Goal: Task Accomplishment & Management: Use online tool/utility

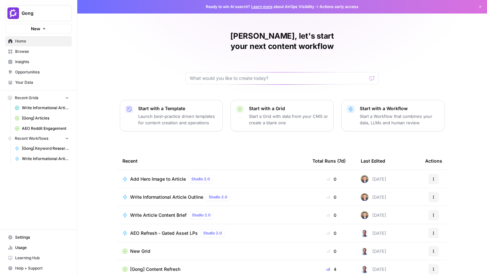
click at [21, 61] on span "Insights" at bounding box center [42, 62] width 54 height 6
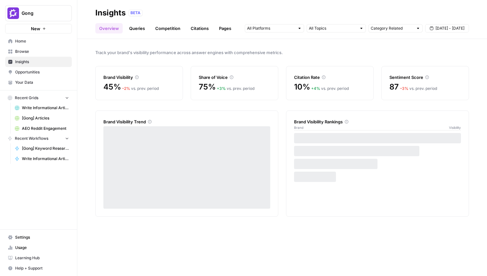
click at [244, 53] on span "Track your brand's visibility performance across answer engines with comprehens…" at bounding box center [281, 52] width 373 height 6
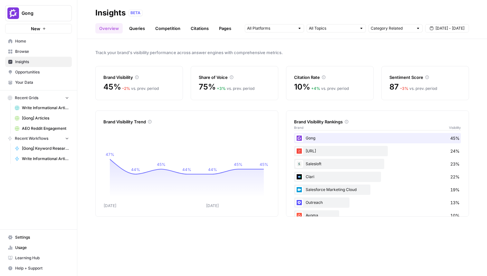
click at [133, 32] on link "Queries" at bounding box center [137, 28] width 24 height 10
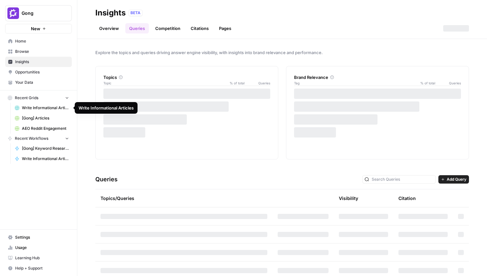
click at [38, 108] on span "Write Informational Articles" at bounding box center [45, 108] width 47 height 6
click at [112, 30] on link "Overview" at bounding box center [108, 28] width 27 height 10
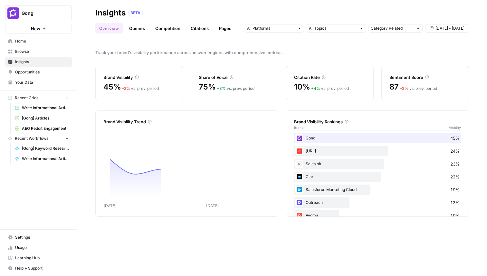
click at [137, 30] on link "Queries" at bounding box center [137, 28] width 24 height 10
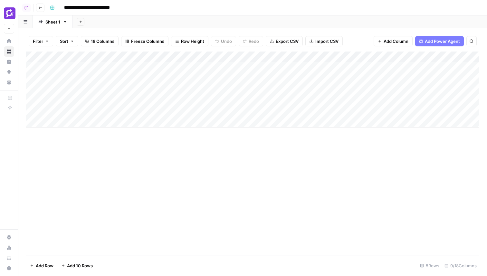
drag, startPoint x: 111, startPoint y: 71, endPoint x: 111, endPoint y: 96, distance: 24.5
click at [111, 96] on div "Add Column" at bounding box center [252, 90] width 453 height 76
click at [124, 69] on div "Add Column" at bounding box center [252, 90] width 453 height 76
click at [229, 87] on div "Add Column" at bounding box center [252, 90] width 453 height 76
click at [350, 59] on div "Add Column" at bounding box center [252, 90] width 453 height 76
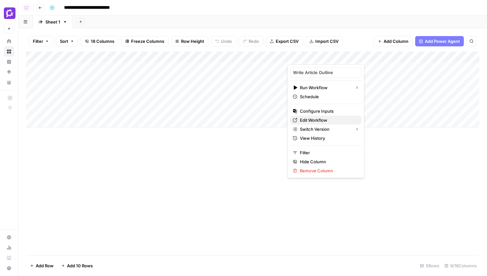
click at [317, 118] on span "Edit Workflow" at bounding box center [328, 120] width 56 height 6
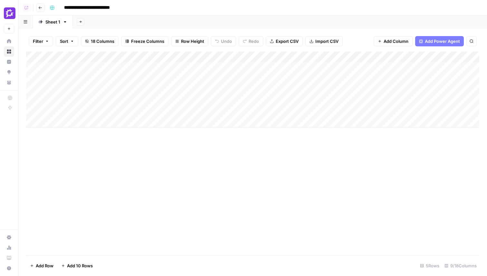
click at [206, 55] on div "Add Column" at bounding box center [252, 90] width 453 height 76
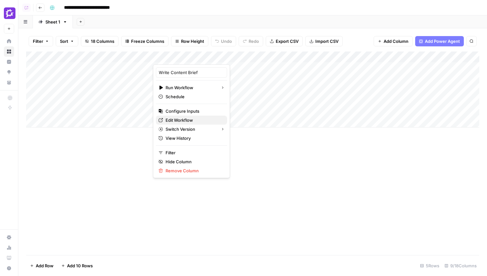
click at [182, 118] on span "Edit Workflow" at bounding box center [193, 120] width 56 height 6
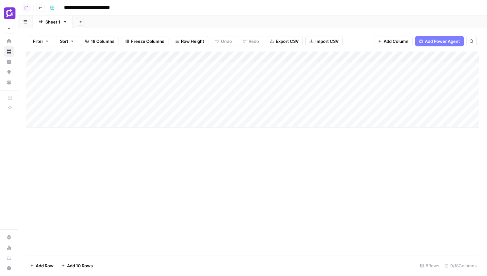
click at [276, 68] on div "Add Column" at bounding box center [252, 90] width 453 height 76
click at [283, 67] on div "Add Column" at bounding box center [252, 90] width 453 height 76
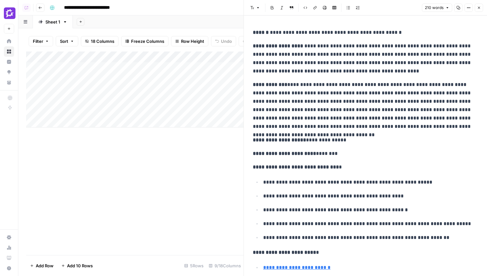
drag, startPoint x: 351, startPoint y: 76, endPoint x: 351, endPoint y: 152, distance: 76.3
click at [351, 152] on div "**********" at bounding box center [365, 225] width 233 height 399
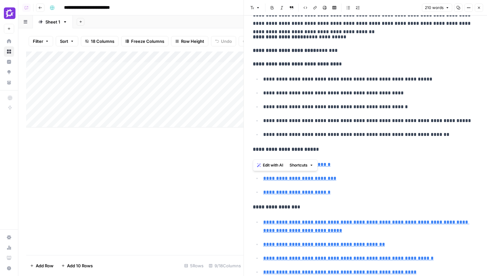
scroll to position [106, 0]
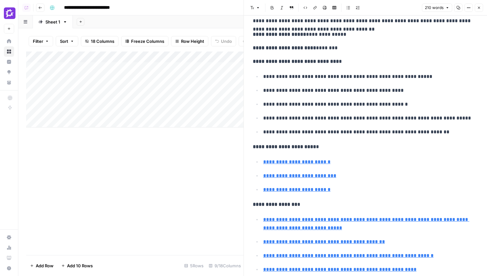
click at [351, 152] on div "**********" at bounding box center [365, 119] width 233 height 399
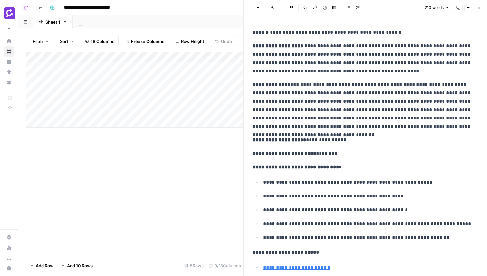
click at [481, 7] on button "Close" at bounding box center [479, 8] width 8 height 8
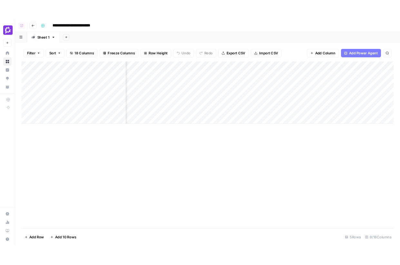
scroll to position [0, 252]
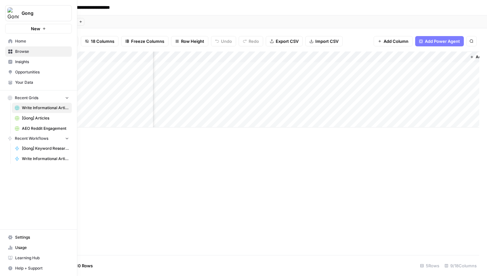
click at [17, 61] on span "Insights" at bounding box center [42, 62] width 54 height 6
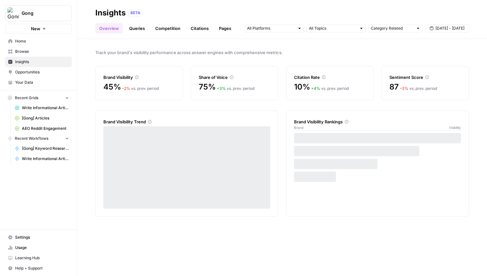
click at [371, 210] on div "Brand Visibility Rankings Brand Visibility" at bounding box center [377, 163] width 183 height 106
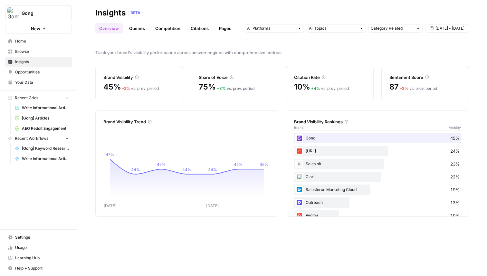
click at [142, 31] on link "Queries" at bounding box center [137, 28] width 24 height 10
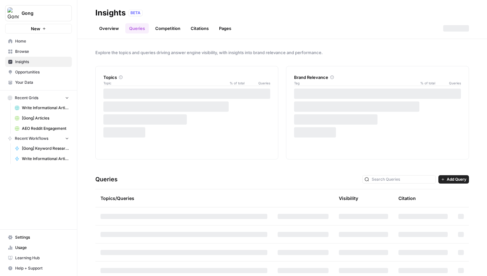
click at [289, 33] on header "Insights BETA Overview Queries Competition Citations Pages" at bounding box center [282, 19] width 410 height 39
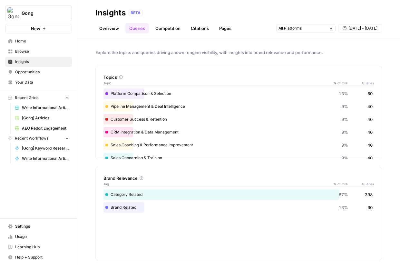
click at [215, 69] on div "Topics Topic % of total Queries" at bounding box center [238, 76] width 270 height 21
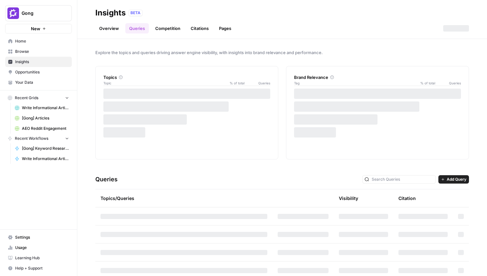
click at [173, 30] on link "Competition" at bounding box center [167, 28] width 33 height 10
click at [195, 30] on link "Citations" at bounding box center [200, 28] width 26 height 10
click at [220, 30] on link "Pages" at bounding box center [225, 28] width 20 height 10
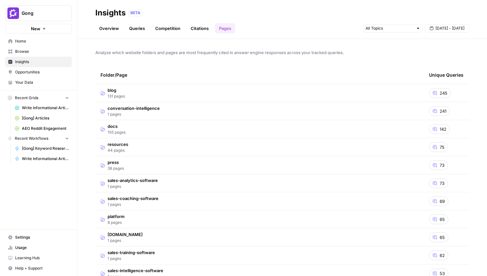
click at [195, 32] on link "Citations" at bounding box center [200, 28] width 26 height 10
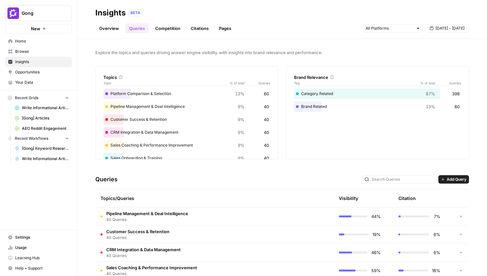
click at [203, 220] on td "Pipeline Management & Deal Intelligence 40 Queries" at bounding box center [183, 216] width 177 height 18
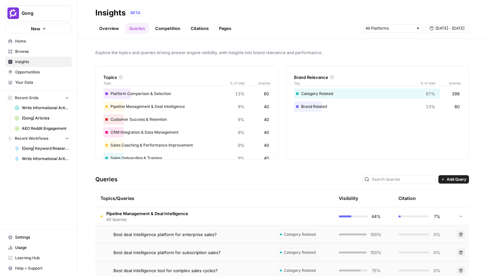
click at [46, 71] on span "Opportunities" at bounding box center [42, 72] width 54 height 6
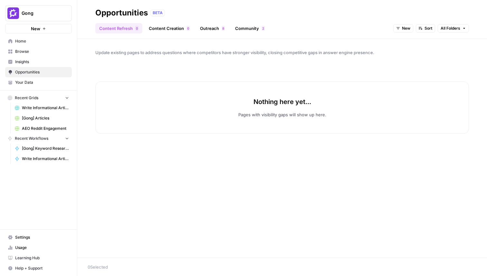
click at [49, 14] on span "Gong" at bounding box center [41, 13] width 39 height 6
type input "monday"
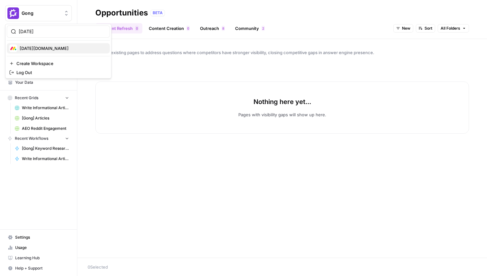
click button "Monday.com" at bounding box center [58, 48] width 103 height 10
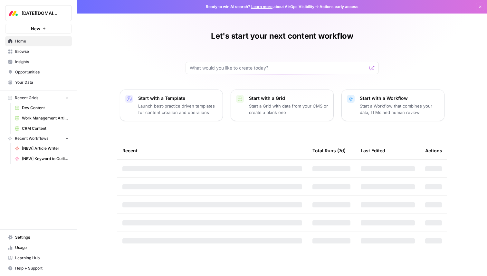
click at [37, 71] on span "Opportunities" at bounding box center [42, 72] width 54 height 6
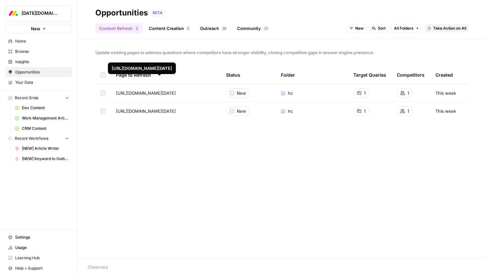
click at [165, 33] on link "Content Creation 5" at bounding box center [169, 28] width 49 height 10
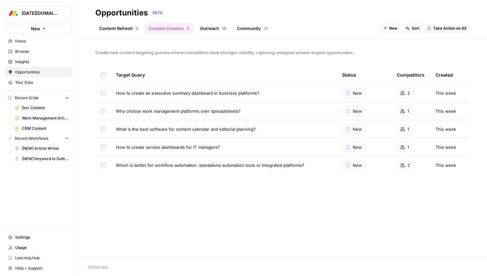
click at [212, 26] on link "Outreach 8 2" at bounding box center [213, 28] width 34 height 10
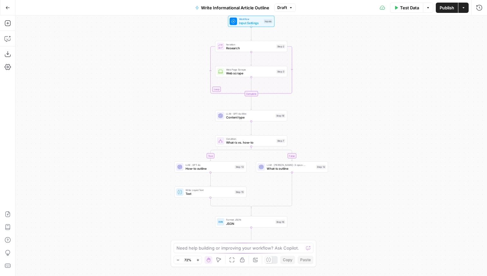
drag, startPoint x: 333, startPoint y: 72, endPoint x: 333, endPoint y: 60, distance: 11.9
click at [333, 60] on div "true false Workflow Input Settings Inputs Loop Iteration Research Step 2 Web Pa…" at bounding box center [250, 145] width 471 height 260
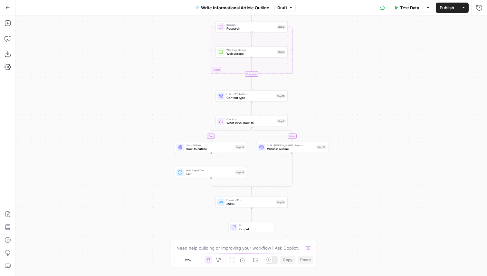
drag, startPoint x: 355, startPoint y: 129, endPoint x: 355, endPoint y: 133, distance: 3.6
click at [355, 133] on div "true false Workflow Input Settings Inputs Loop Iteration Research Step 2 Web Pa…" at bounding box center [250, 145] width 471 height 260
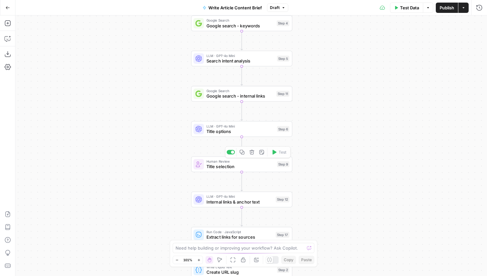
drag, startPoint x: 329, startPoint y: 173, endPoint x: 329, endPoint y: 90, distance: 82.1
click at [329, 90] on div "Workflow Input Settings Inputs Google Search Google search - keywords Step 4 LL…" at bounding box center [250, 145] width 471 height 260
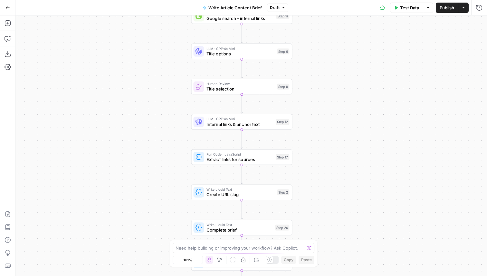
drag, startPoint x: 320, startPoint y: 88, endPoint x: 320, endPoint y: 147, distance: 59.2
click at [320, 147] on div "Workflow Input Settings Inputs Google Search Google search - keywords Step 4 LL…" at bounding box center [250, 145] width 471 height 260
